Goal: Task Accomplishment & Management: Use online tool/utility

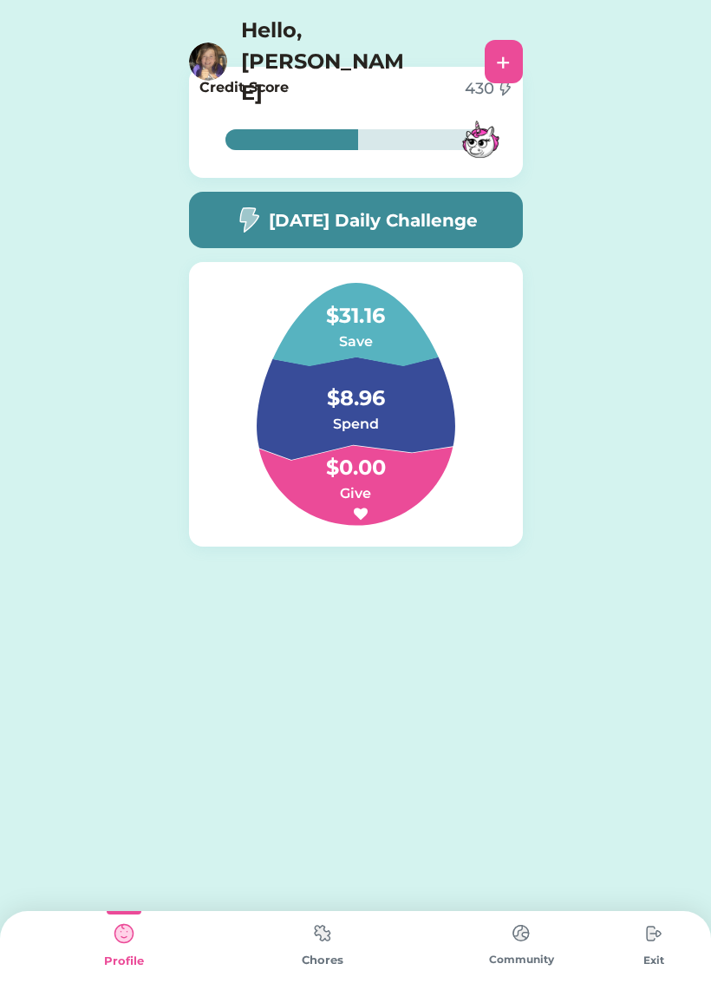
click at [328, 934] on img at bounding box center [322, 933] width 35 height 34
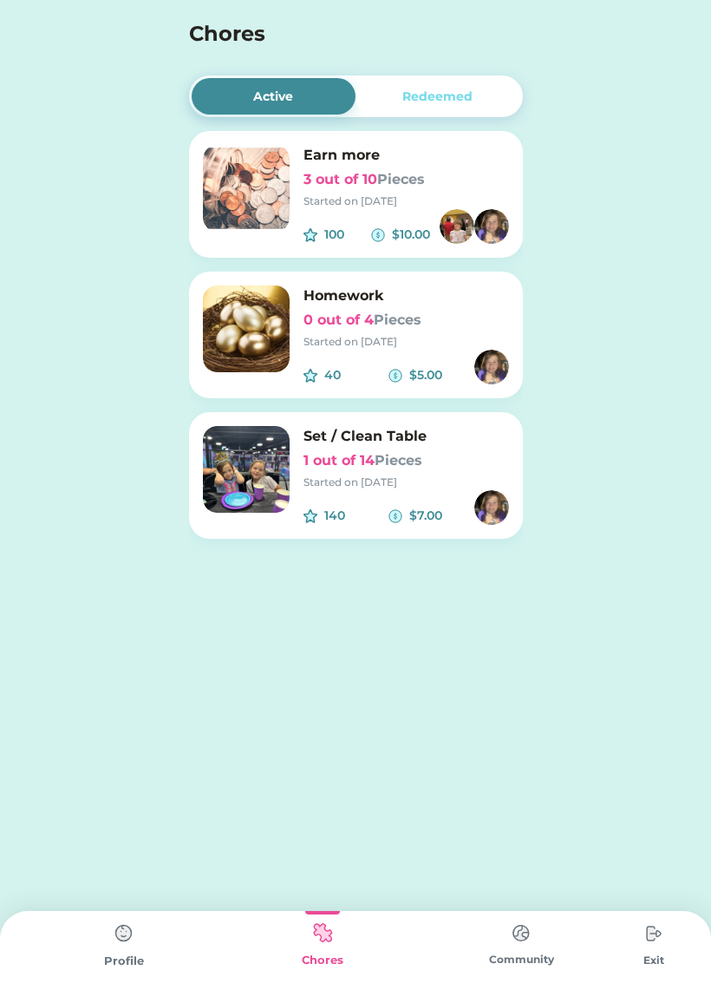
click at [356, 187] on h6 "3 out of 10 Pieces" at bounding box center [407, 179] width 206 height 21
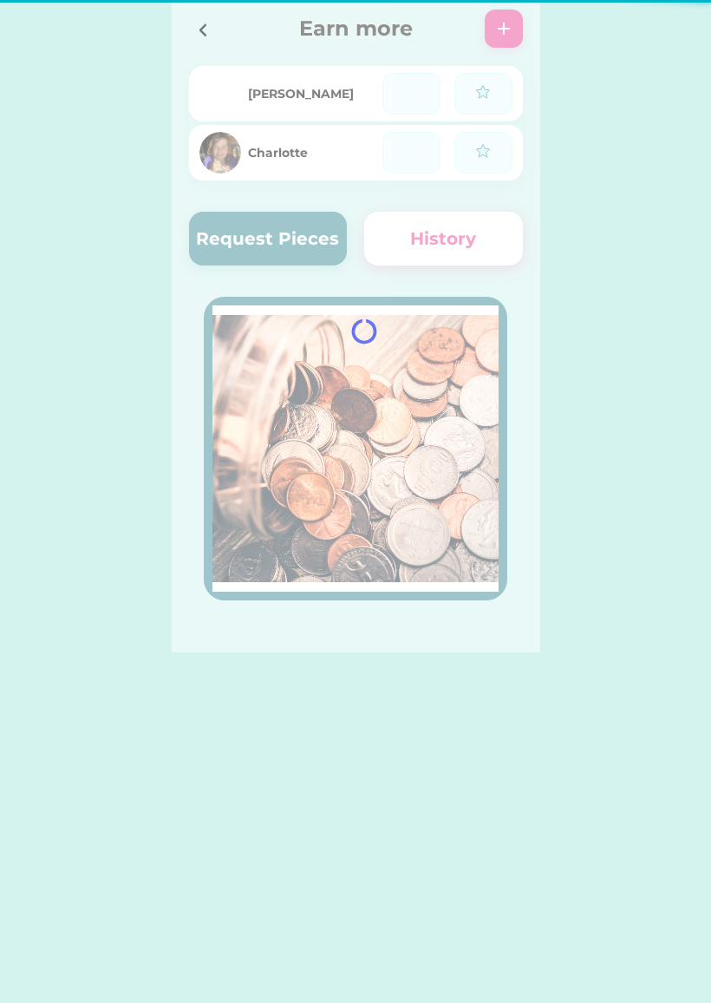
click at [281, 200] on div at bounding box center [356, 326] width 369 height 652
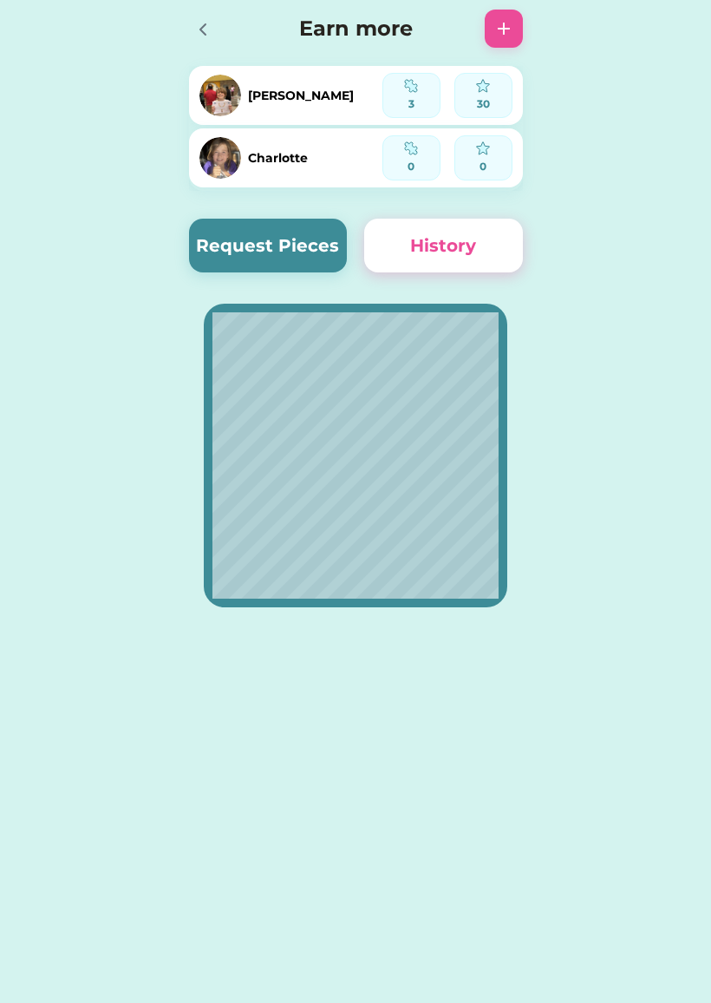
click at [264, 264] on button "Request Pieces" at bounding box center [268, 246] width 159 height 54
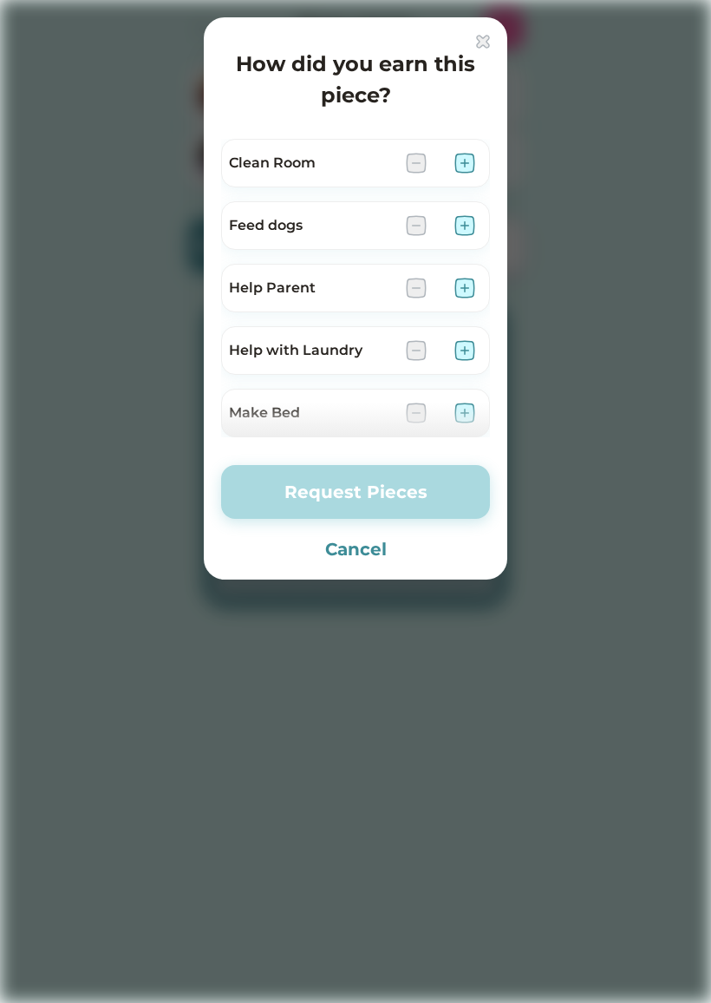
click at [280, 229] on div "Feed dogs" at bounding box center [310, 225] width 163 height 21
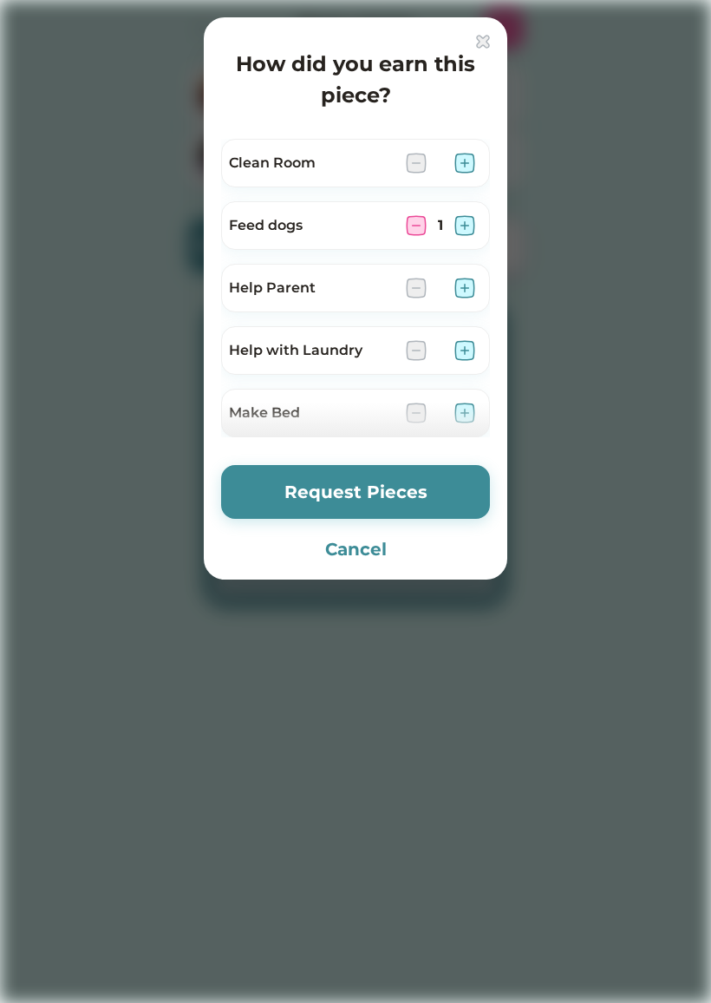
click at [402, 224] on div "Feed dogs 1" at bounding box center [355, 225] width 269 height 49
click at [412, 225] on img at bounding box center [416, 225] width 21 height 21
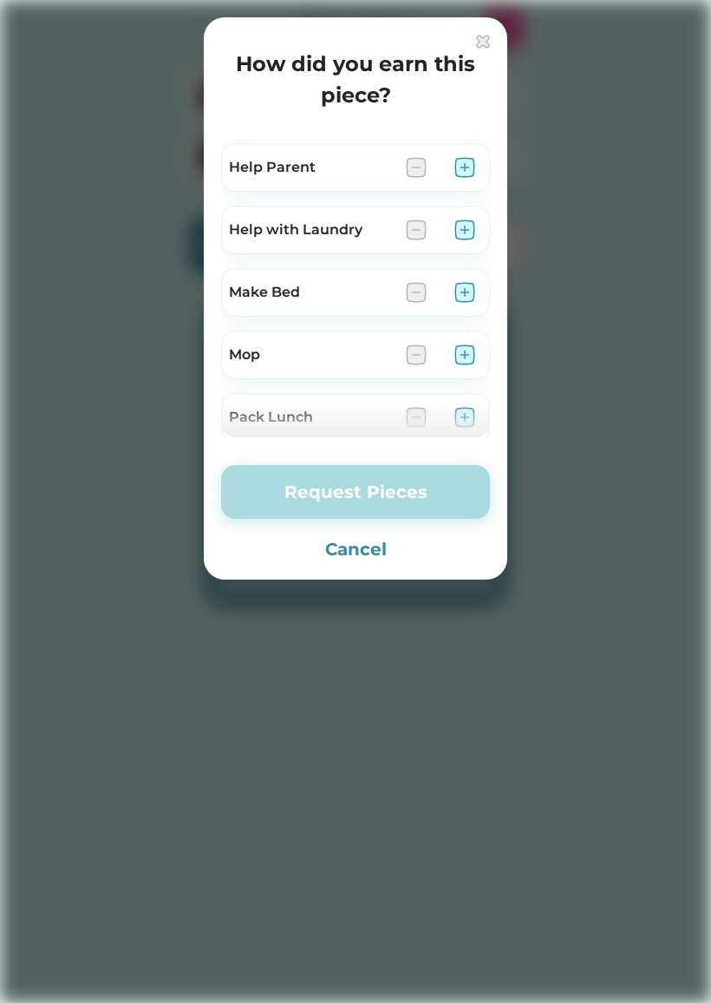
scroll to position [122, 0]
click at [600, 545] on div at bounding box center [355, 501] width 711 height 1003
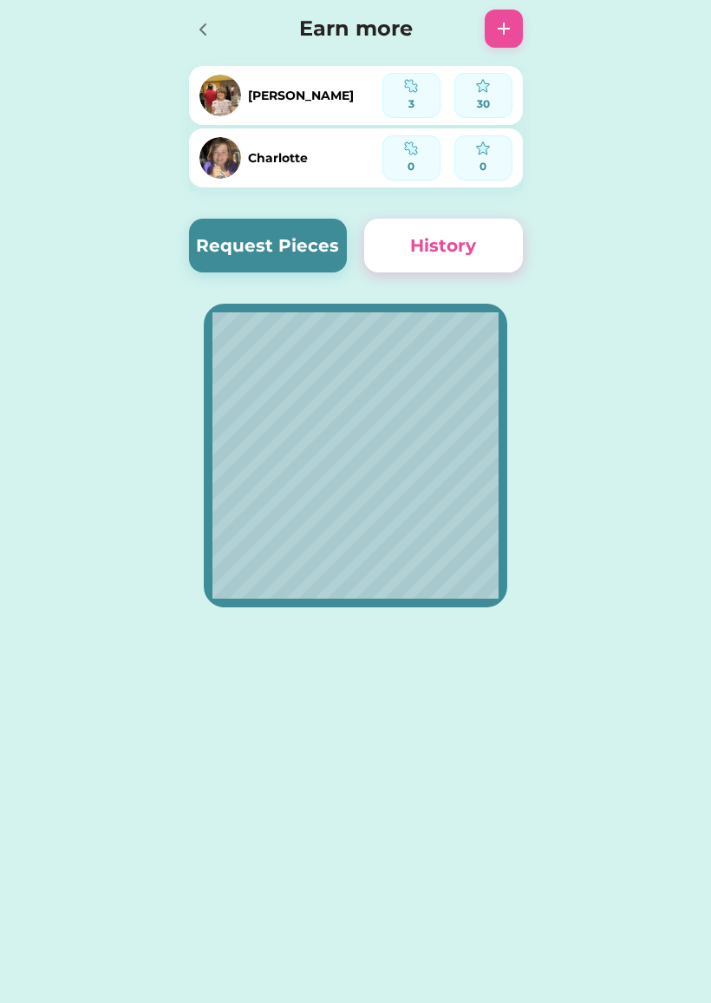
click at [296, 253] on button "Request Pieces" at bounding box center [268, 246] width 159 height 54
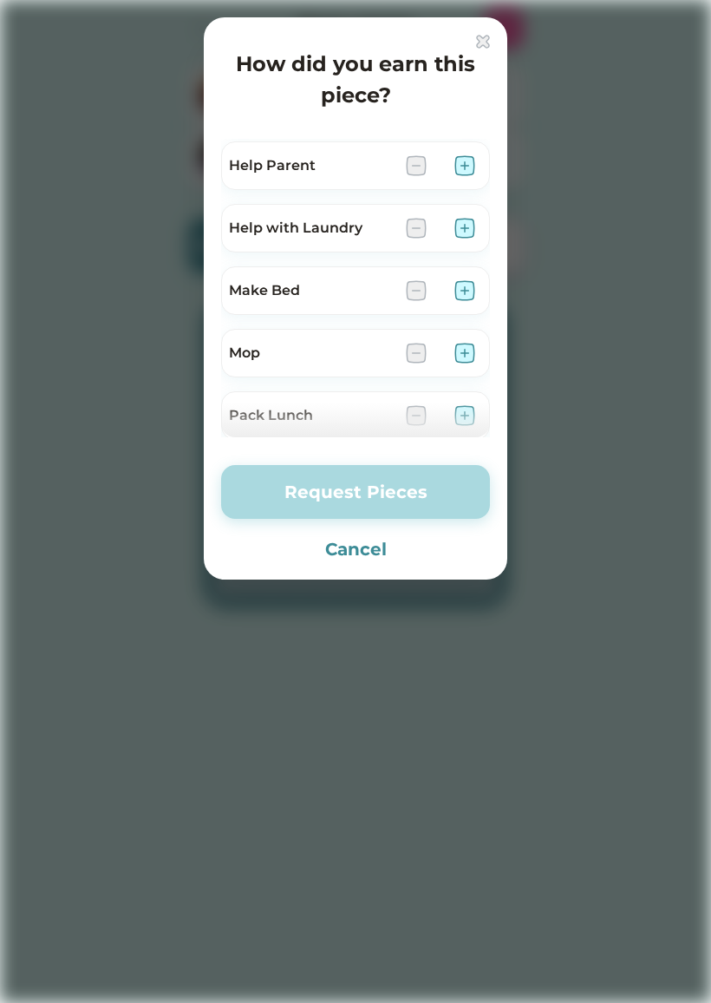
click at [462, 292] on img at bounding box center [465, 290] width 21 height 21
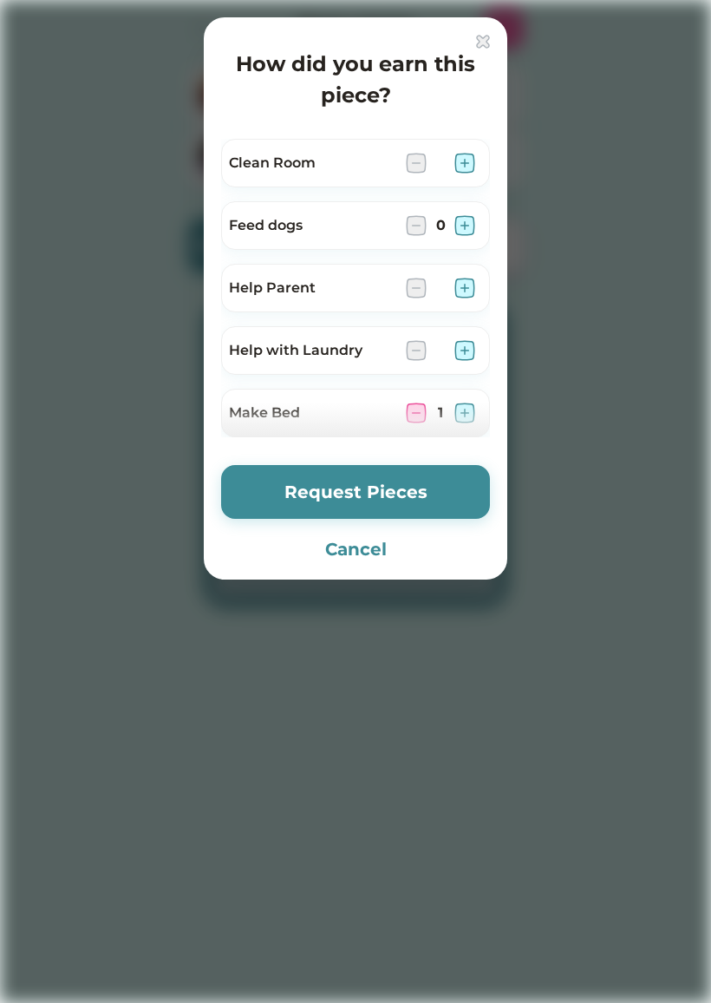
scroll to position [97, 0]
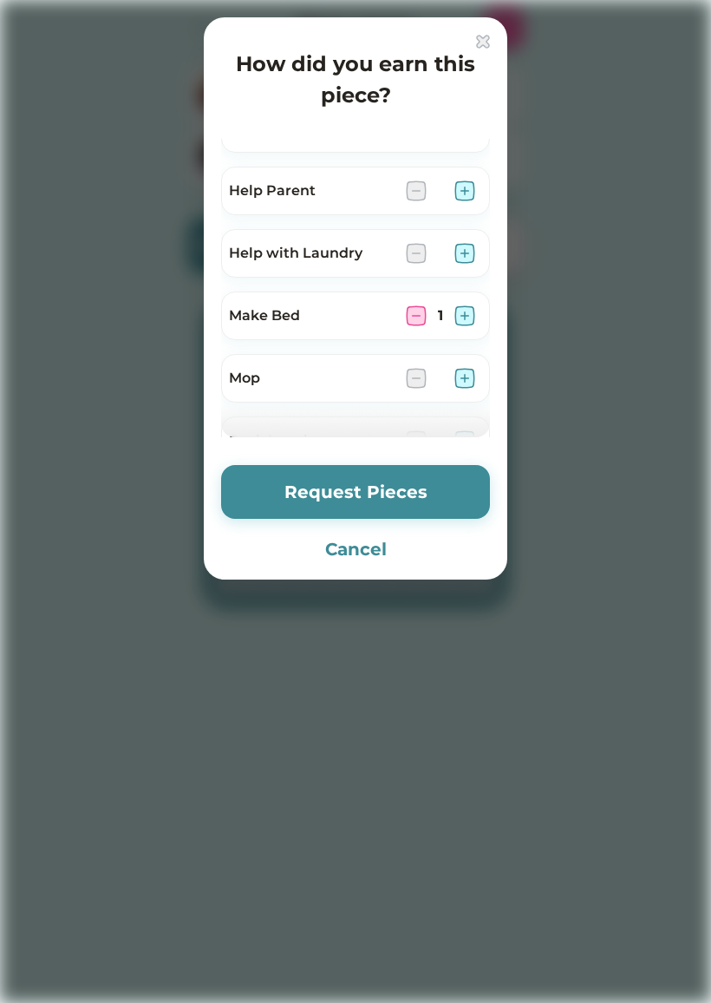
click at [479, 185] on div "Help Parent" at bounding box center [355, 191] width 269 height 49
click at [470, 189] on img at bounding box center [465, 190] width 21 height 21
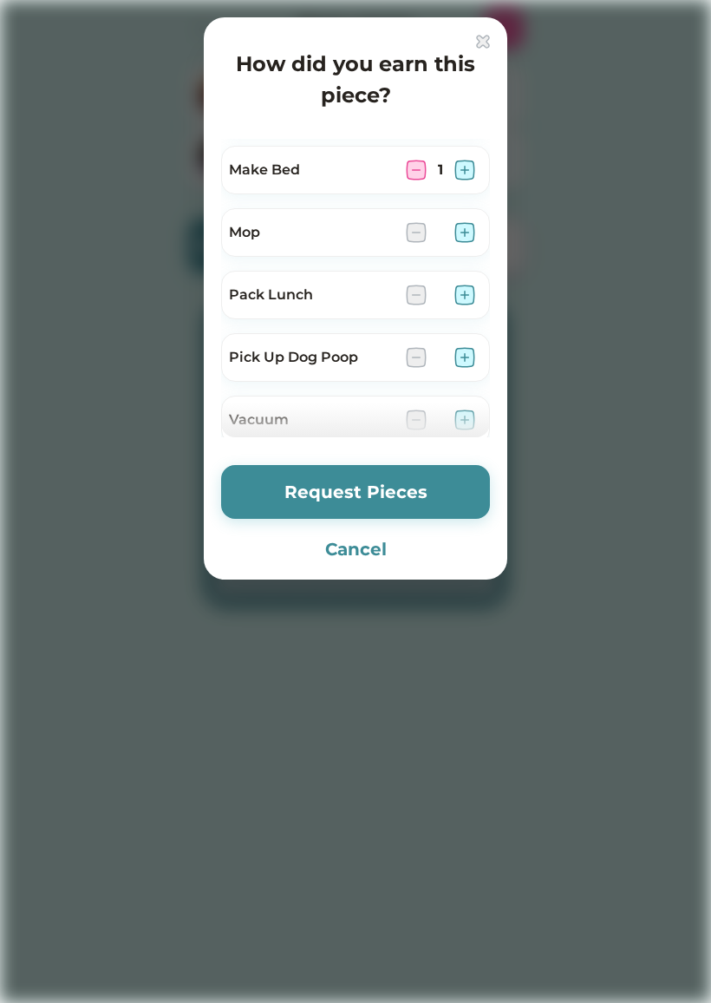
scroll to position [244, 0]
